Goal: Task Accomplishment & Management: Use online tool/utility

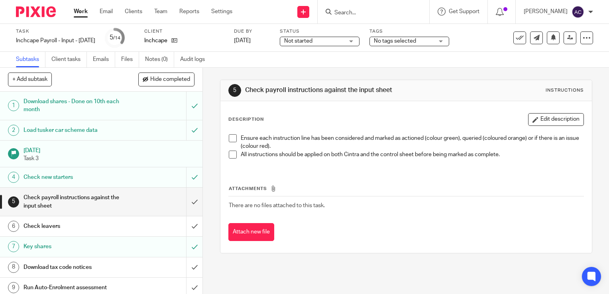
scroll to position [35, 0]
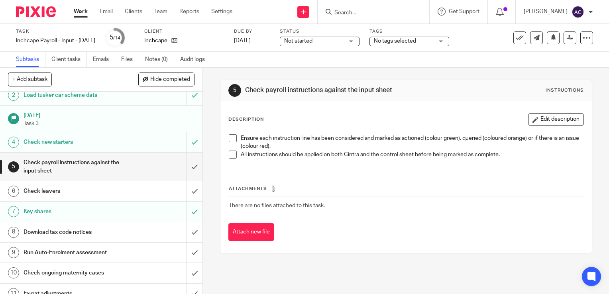
click at [147, 229] on div "Download tax code notices" at bounding box center [101, 233] width 155 height 12
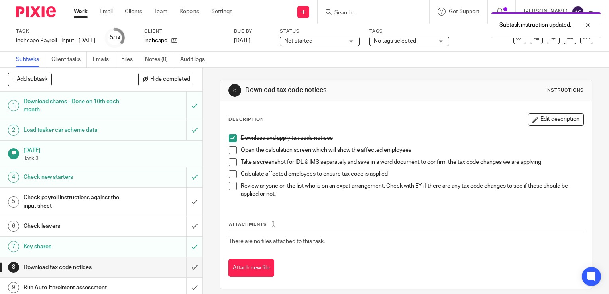
scroll to position [45, 0]
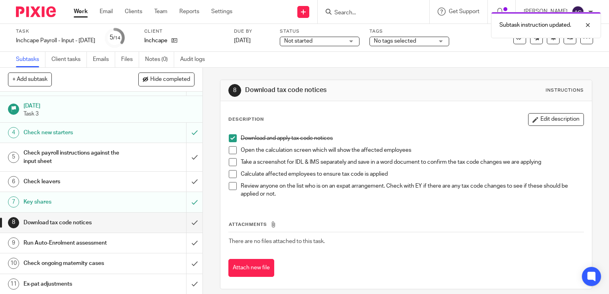
click at [231, 148] on span at bounding box center [233, 150] width 8 height 8
click at [230, 162] on span at bounding box center [233, 162] width 8 height 8
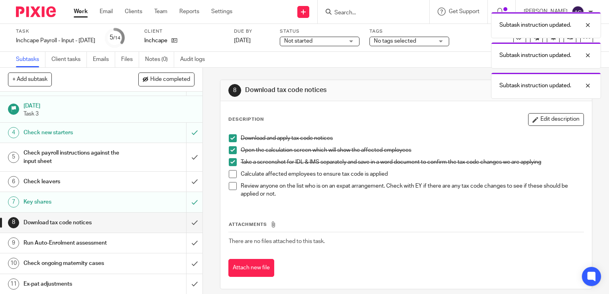
click at [231, 175] on span at bounding box center [233, 174] width 8 height 8
click at [231, 187] on span at bounding box center [233, 186] width 8 height 8
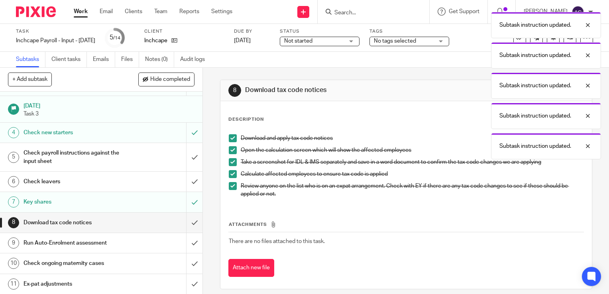
scroll to position [62, 0]
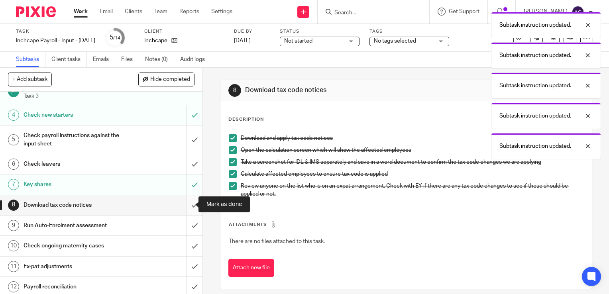
click at [181, 200] on input "submit" at bounding box center [101, 205] width 203 height 20
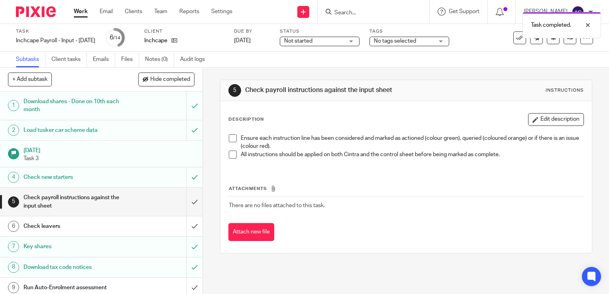
scroll to position [70, 0]
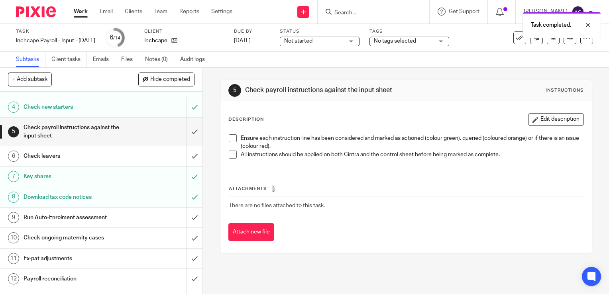
click at [62, 219] on h1 "Run Auto-Enrolment assessment" at bounding box center [75, 218] width 103 height 12
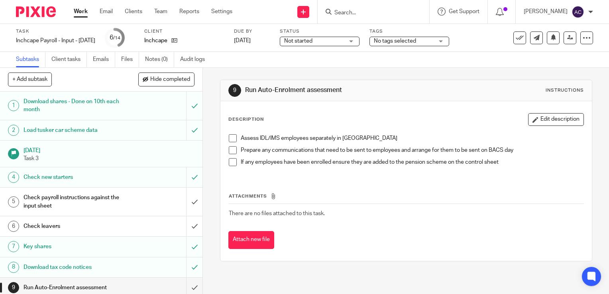
click at [231, 138] on span at bounding box center [233, 138] width 8 height 8
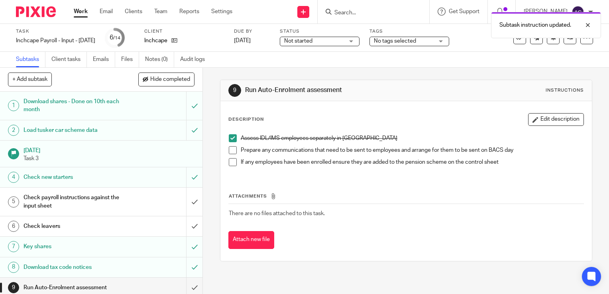
click at [231, 146] on span at bounding box center [233, 150] width 8 height 8
click at [230, 158] on li "Prepare any communications that need to be sent to employees and arrange for th…" at bounding box center [406, 152] width 355 height 12
click at [230, 162] on span at bounding box center [233, 162] width 8 height 8
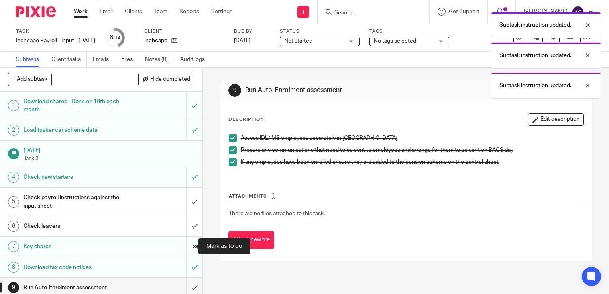
scroll to position [41, 0]
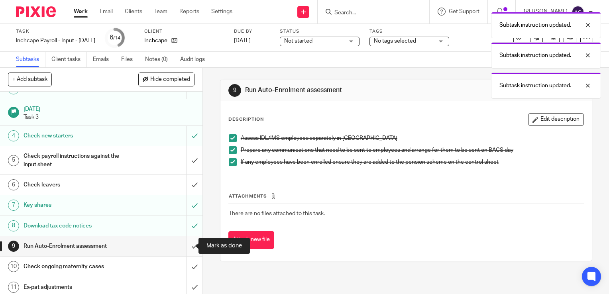
click at [185, 250] on input "submit" at bounding box center [101, 247] width 203 height 20
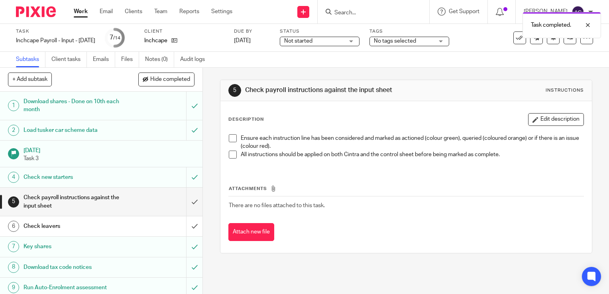
click at [57, 224] on h1 "Check leavers" at bounding box center [75, 227] width 103 height 12
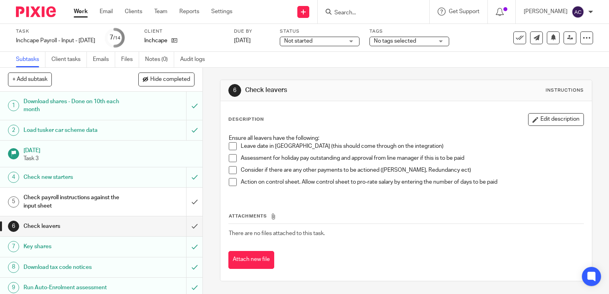
click at [229, 145] on span at bounding box center [233, 146] width 8 height 8
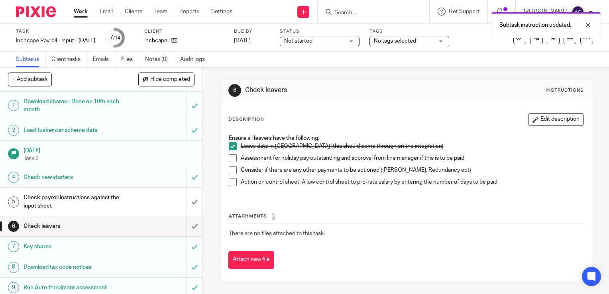
click at [231, 158] on span at bounding box center [233, 158] width 8 height 8
click at [231, 170] on span at bounding box center [233, 170] width 8 height 8
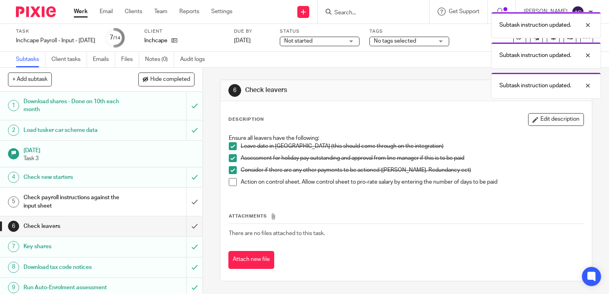
click at [231, 184] on span at bounding box center [233, 182] width 8 height 8
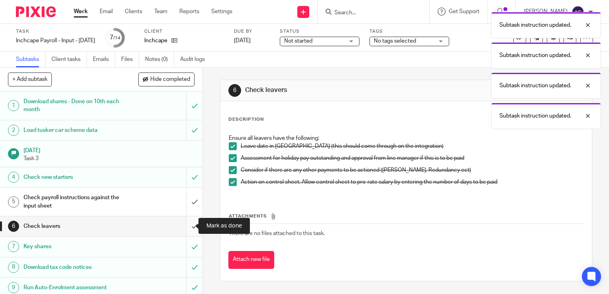
click at [185, 223] on input "submit" at bounding box center [101, 227] width 203 height 20
